Goal: Information Seeking & Learning: Learn about a topic

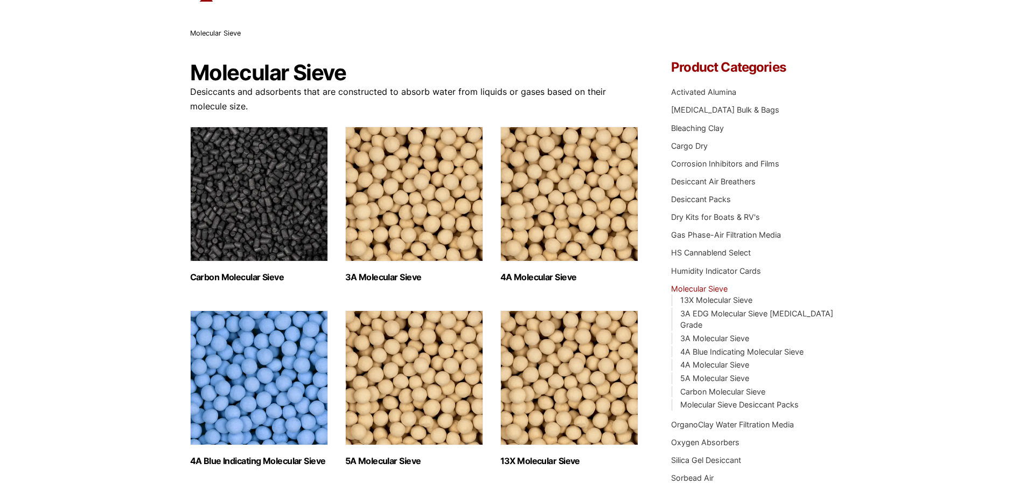
click at [213, 278] on h2 "Carbon Molecular Sieve (1)" at bounding box center [259, 277] width 138 height 10
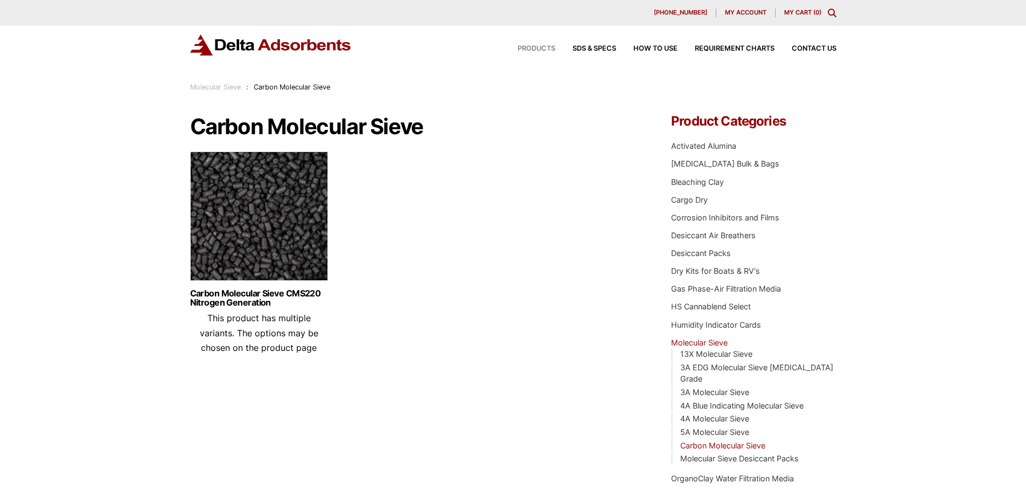
click at [536, 50] on span "Products" at bounding box center [537, 48] width 38 height 7
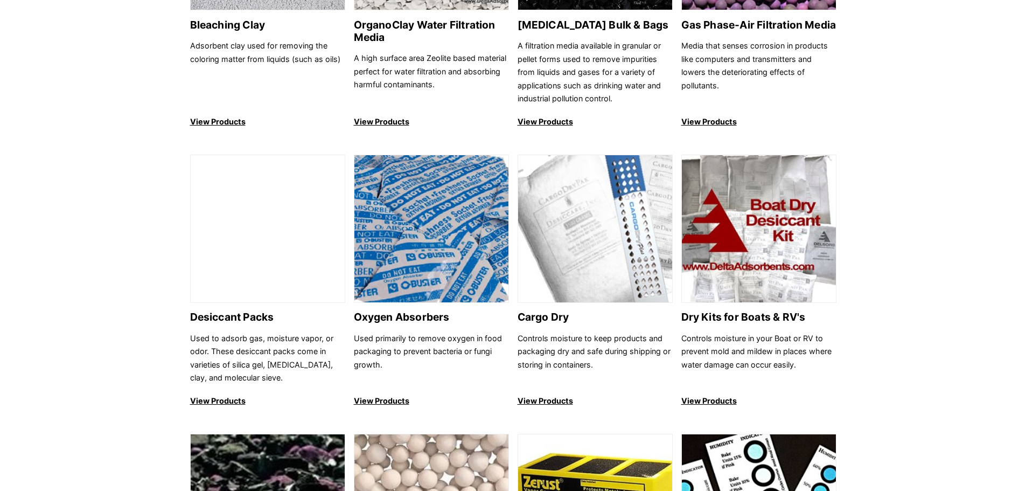
scroll to position [592, 0]
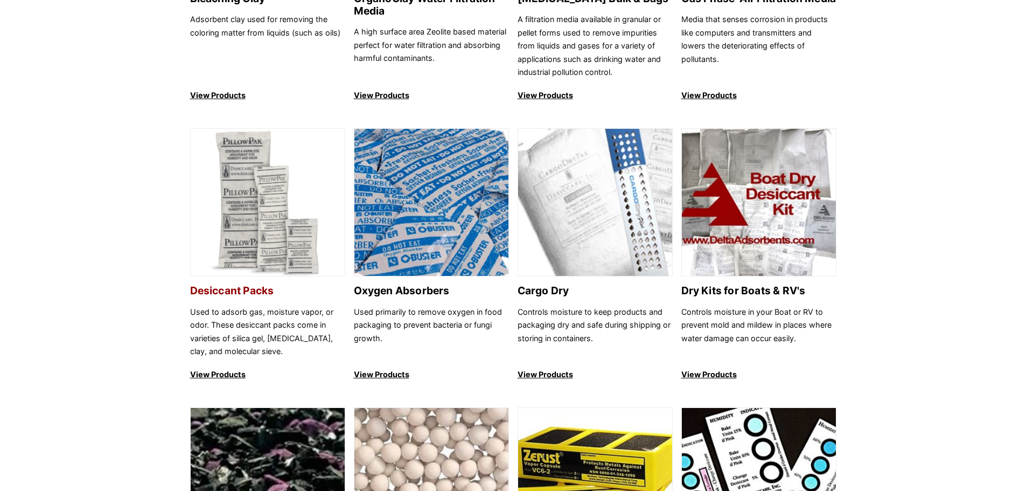
click at [212, 375] on p "View Products" at bounding box center [267, 374] width 155 height 13
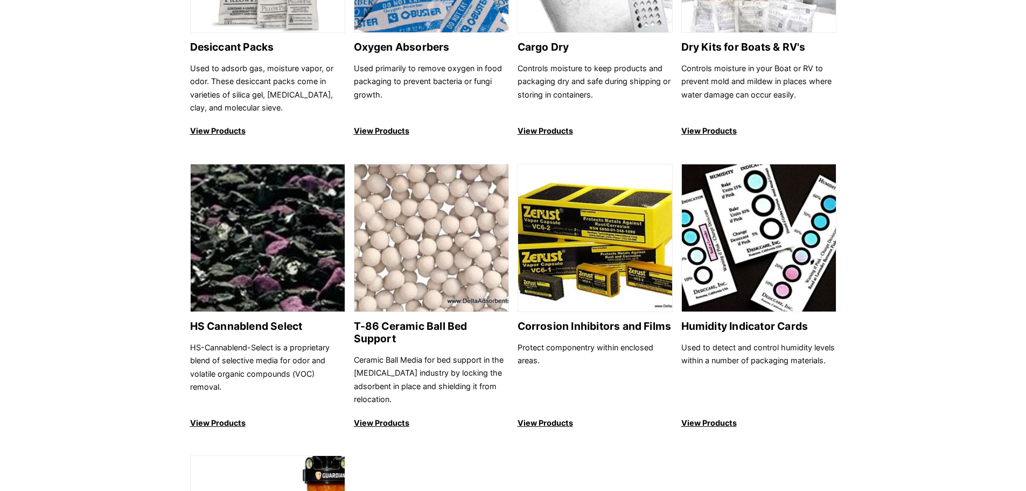
scroll to position [862, 0]
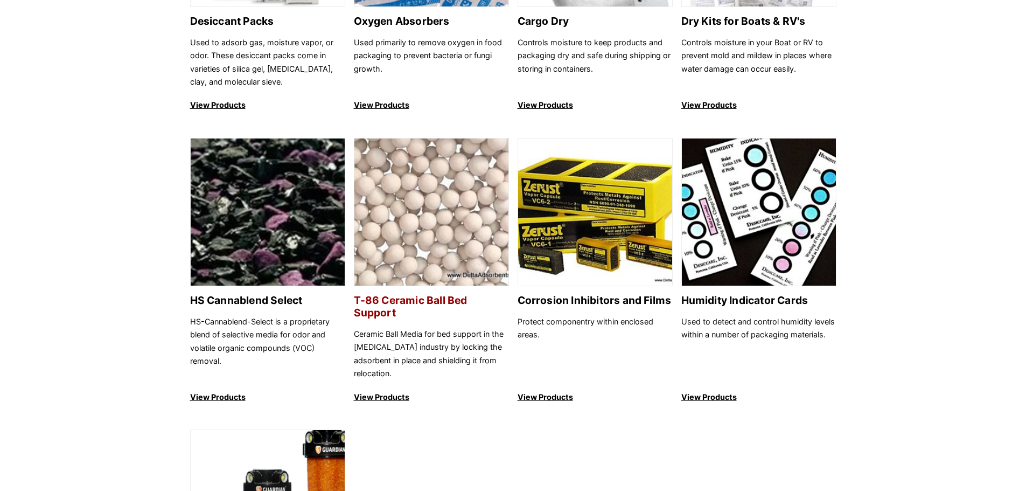
click at [362, 390] on p "View Products" at bounding box center [431, 396] width 155 height 13
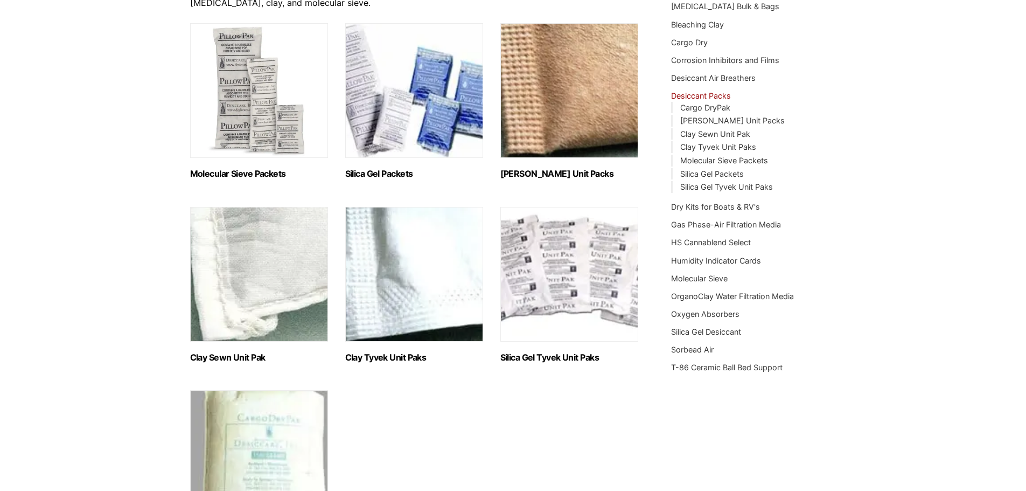
scroll to position [108, 0]
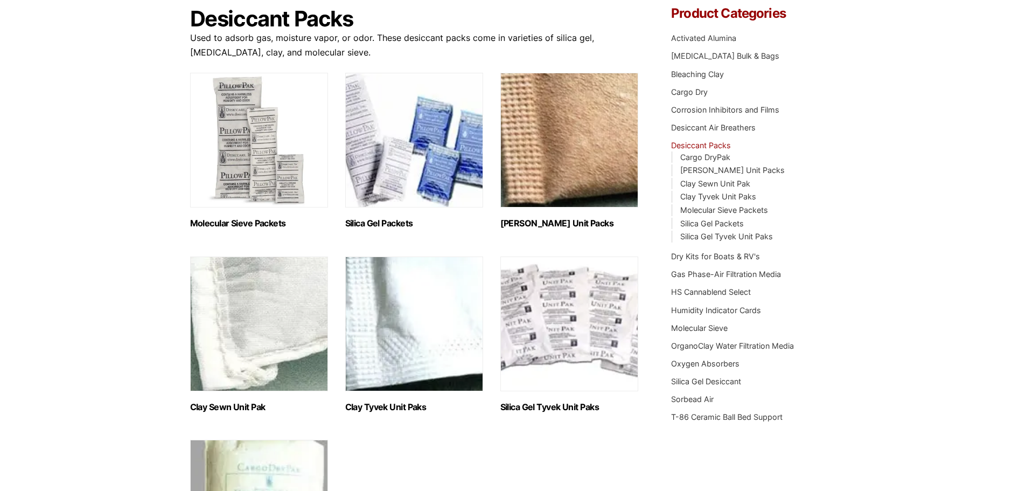
click at [211, 221] on h2 "Molecular Sieve Packets (8)" at bounding box center [259, 223] width 138 height 10
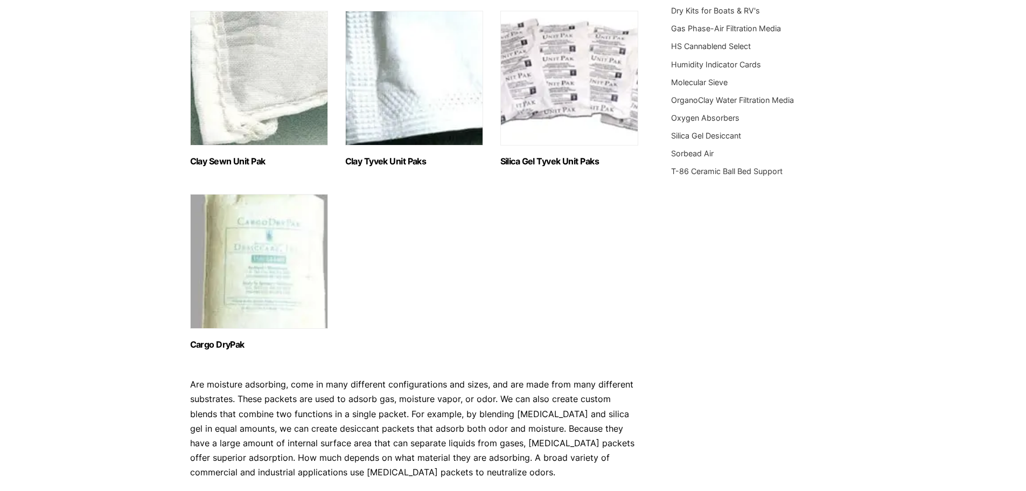
scroll to position [377, 0]
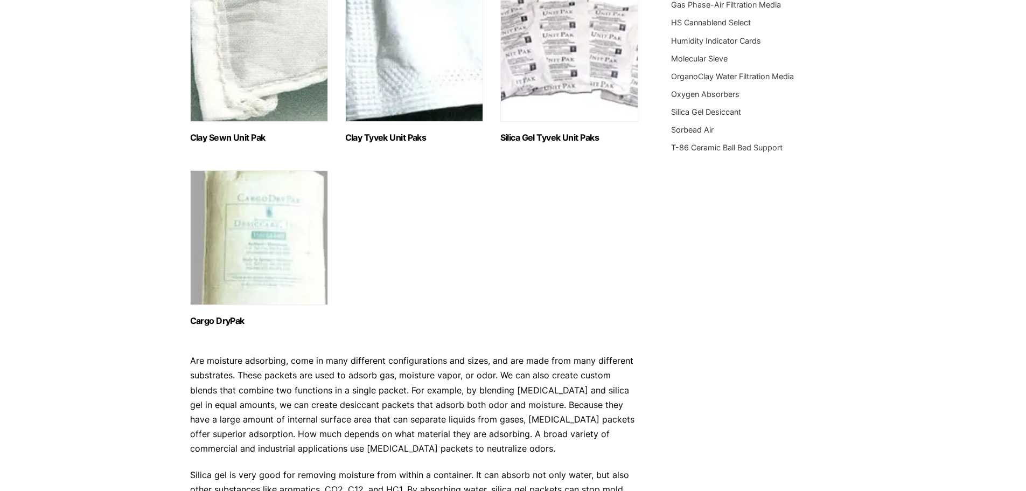
click at [205, 320] on h2 "Cargo DryPak (2)" at bounding box center [259, 321] width 138 height 10
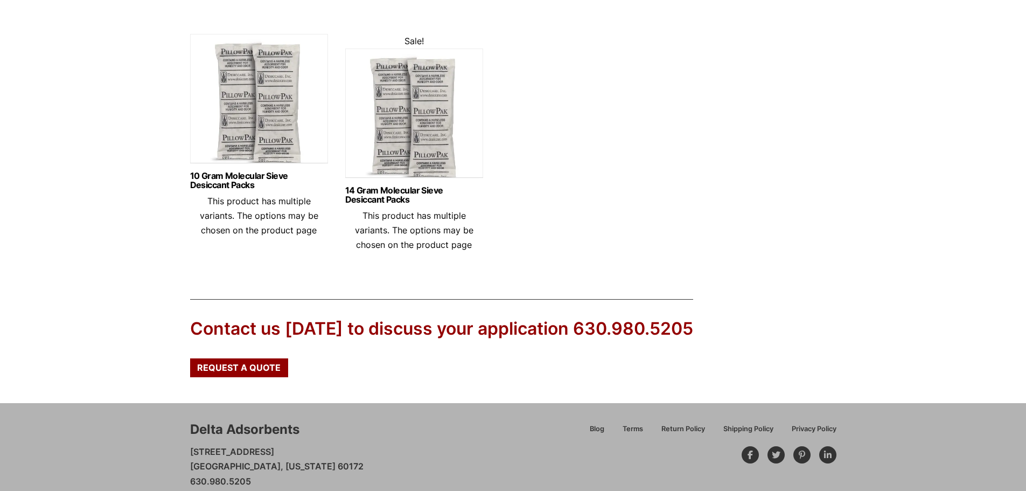
scroll to position [539, 0]
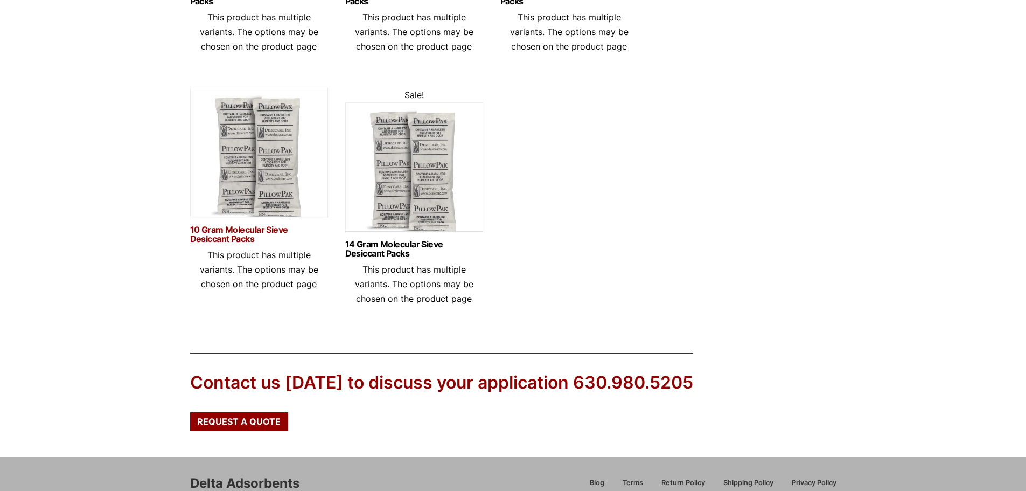
click at [211, 236] on link "10 Gram Molecular Sieve Desiccant Packs" at bounding box center [259, 234] width 138 height 18
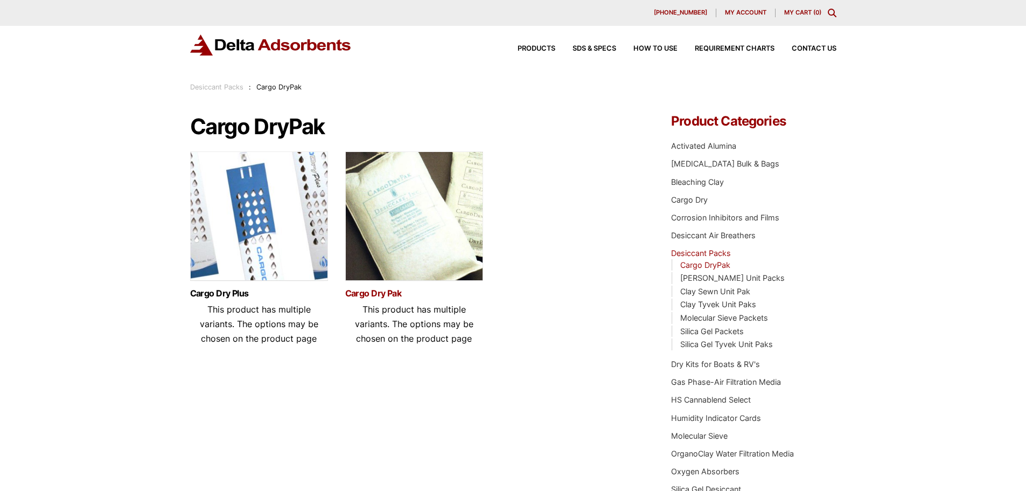
click at [365, 296] on link "Cargo Dry Pak" at bounding box center [414, 293] width 138 height 9
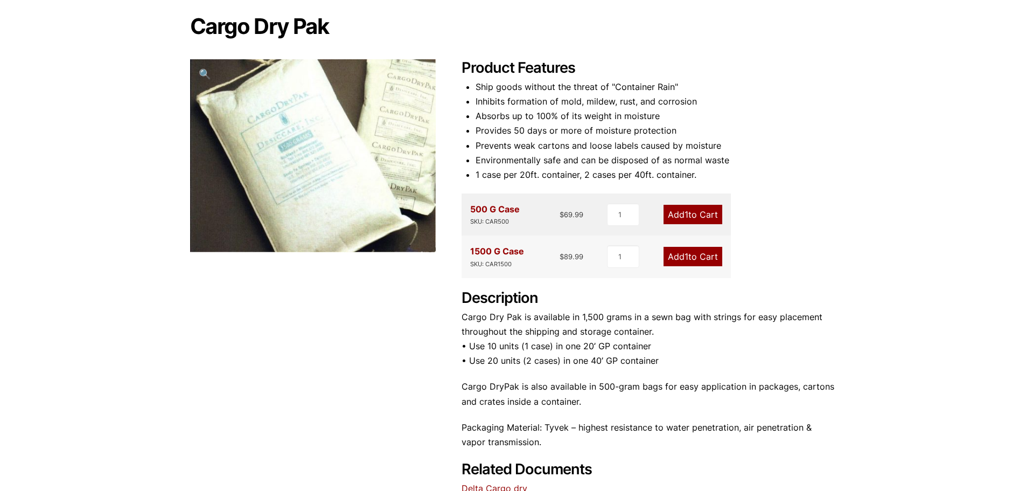
scroll to position [162, 0]
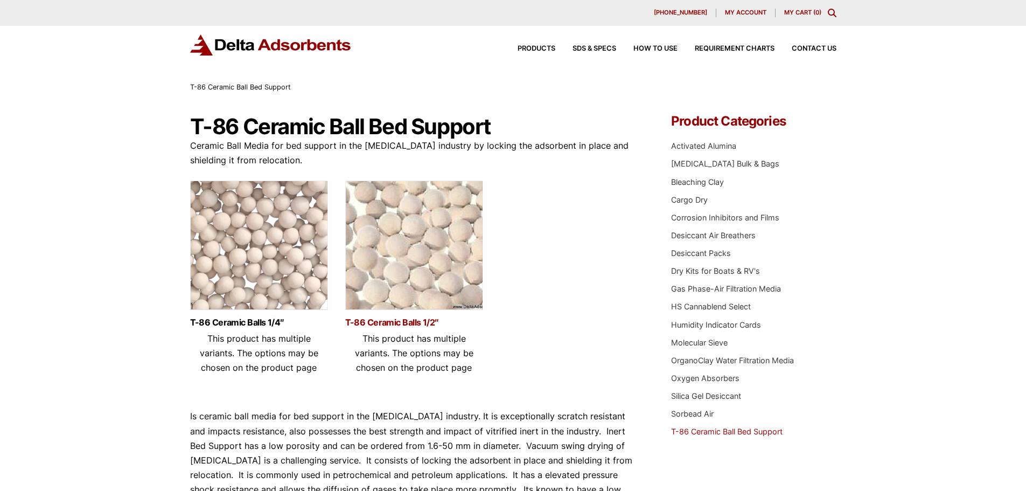
click at [424, 323] on link "T-86 Ceramic Balls 1/2″" at bounding box center [414, 322] width 138 height 9
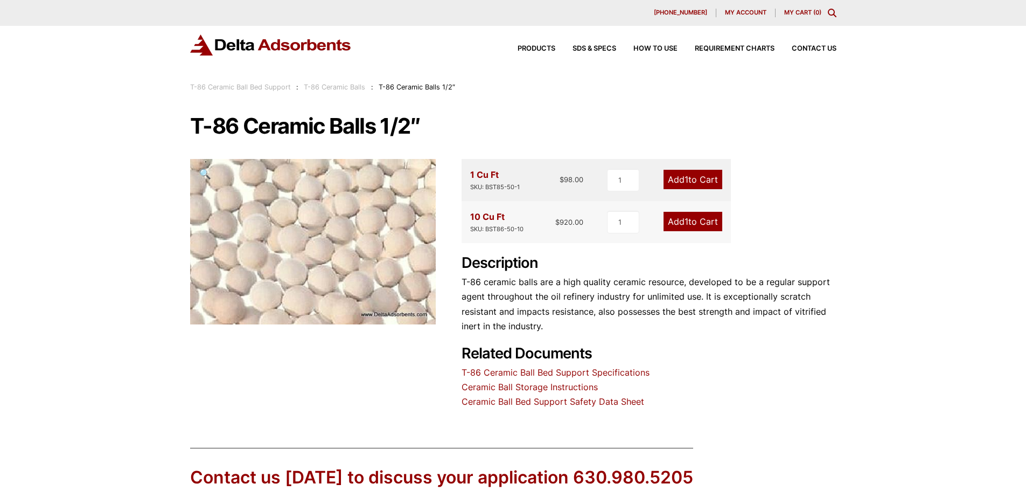
click at [635, 372] on link "T-86 Ceramic Ball Bed Support Specifications" at bounding box center [555, 372] width 188 height 11
